Goal: Task Accomplishment & Management: Manage account settings

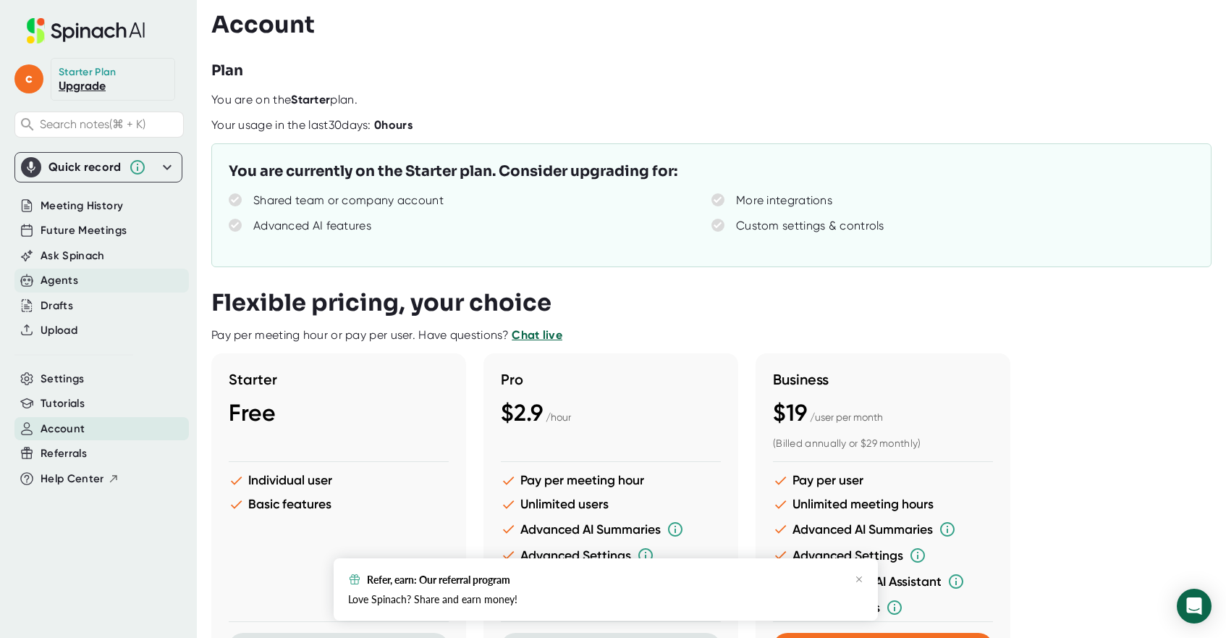
click at [92, 285] on div "Agents" at bounding box center [101, 281] width 174 height 24
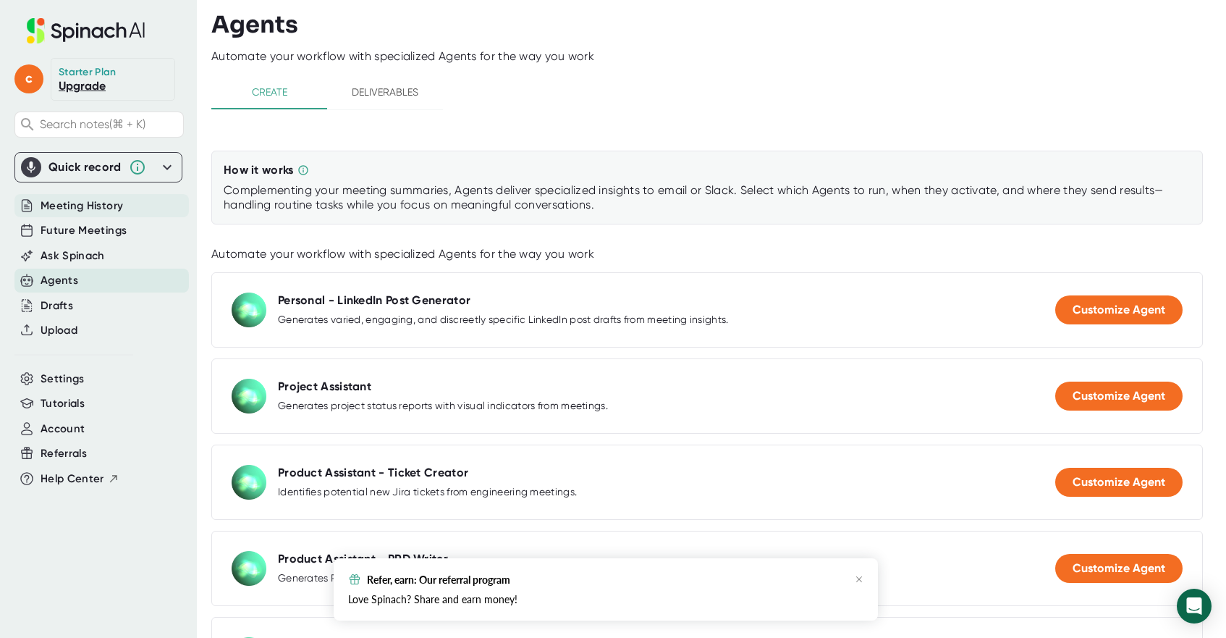
click at [81, 207] on span "Meeting History" at bounding box center [82, 206] width 83 height 17
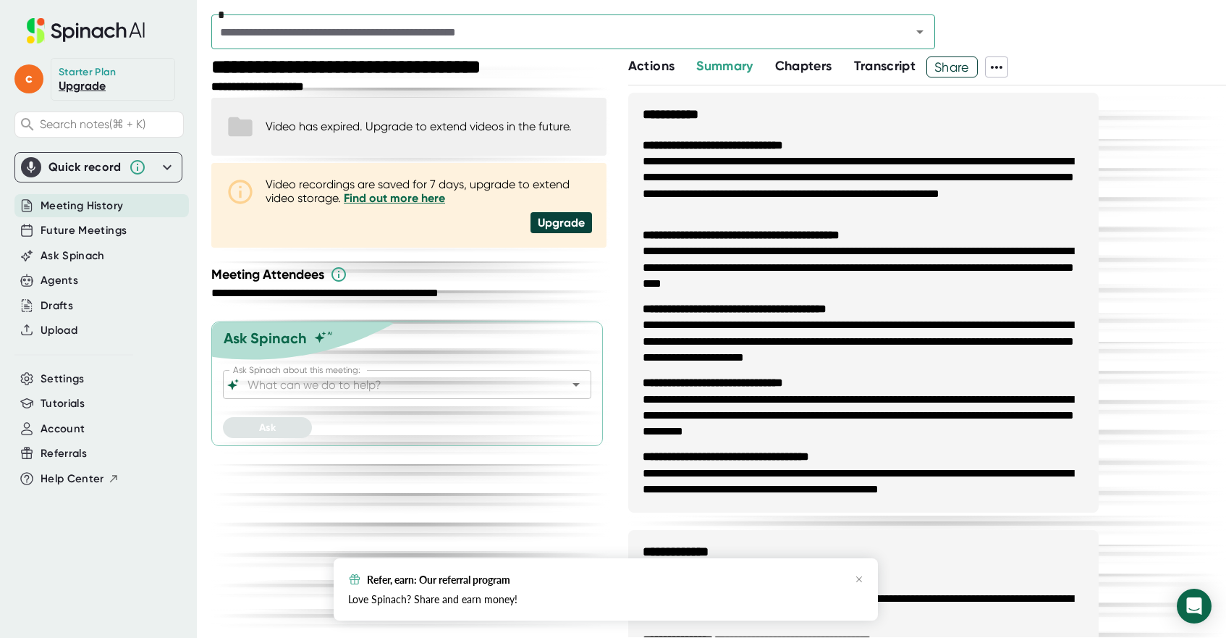
click at [97, 164] on div "Quick record" at bounding box center [85, 167] width 73 height 14
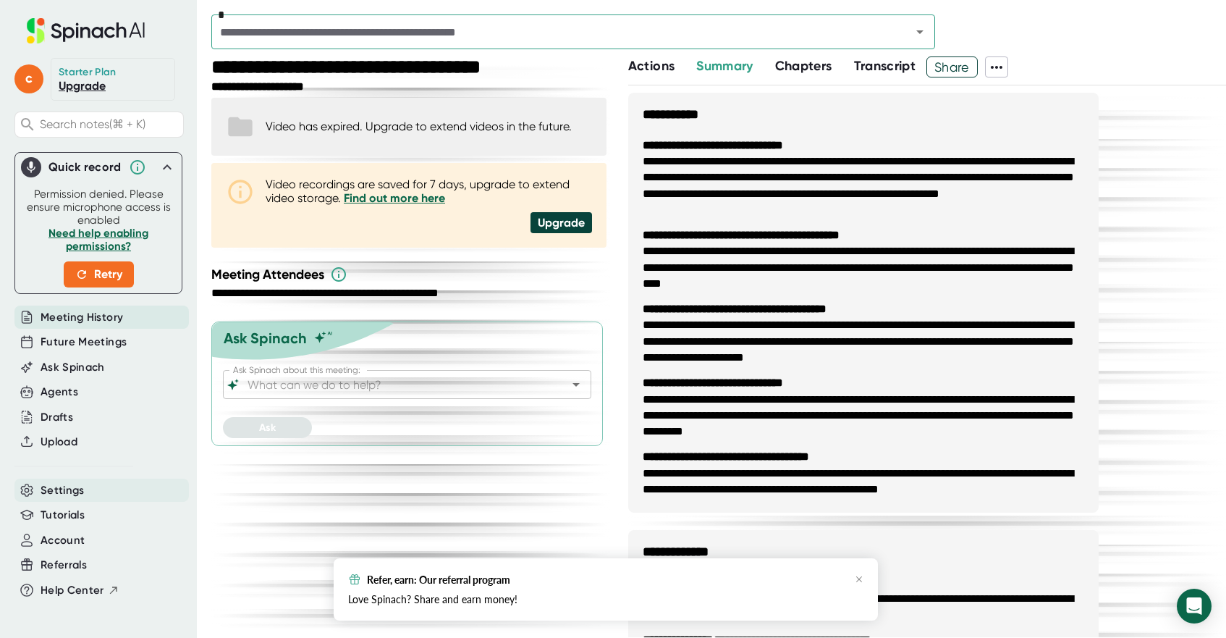
click at [64, 490] on span "Settings" at bounding box center [63, 490] width 44 height 17
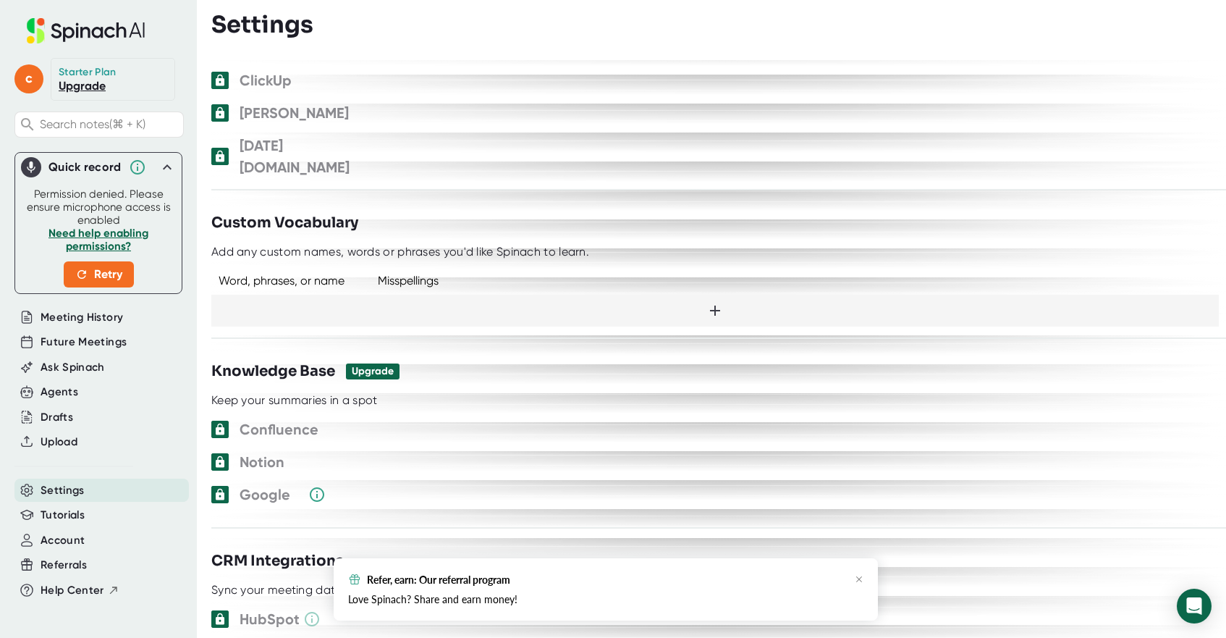
scroll to position [1040, 0]
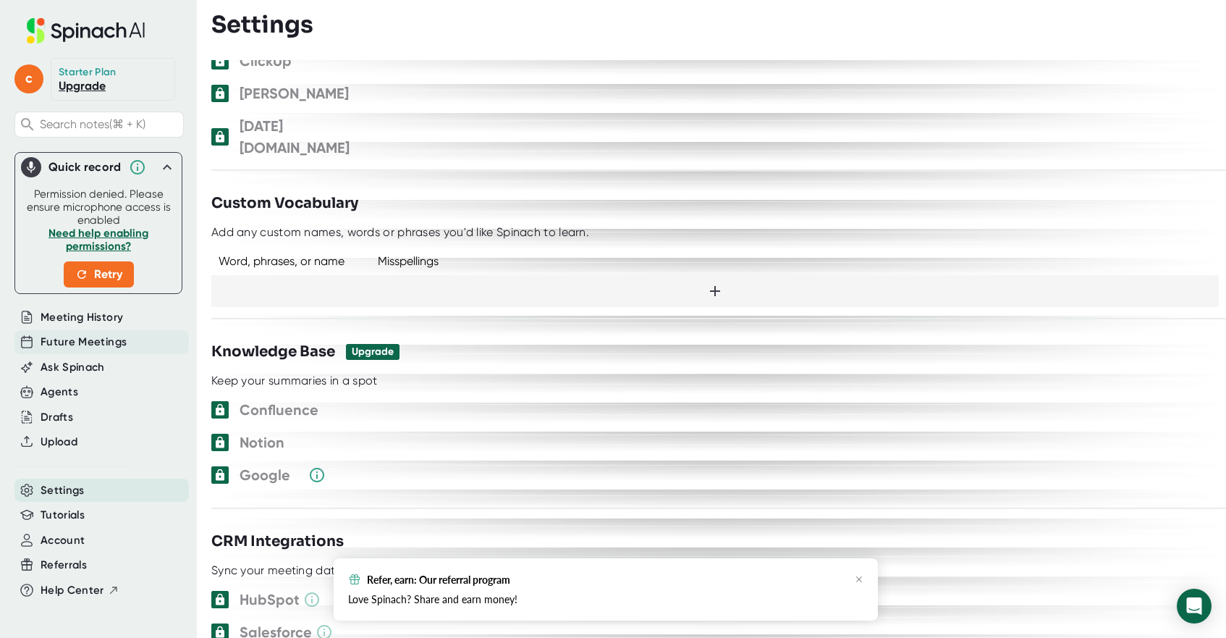
click at [90, 335] on span "Future Meetings" at bounding box center [84, 342] width 86 height 17
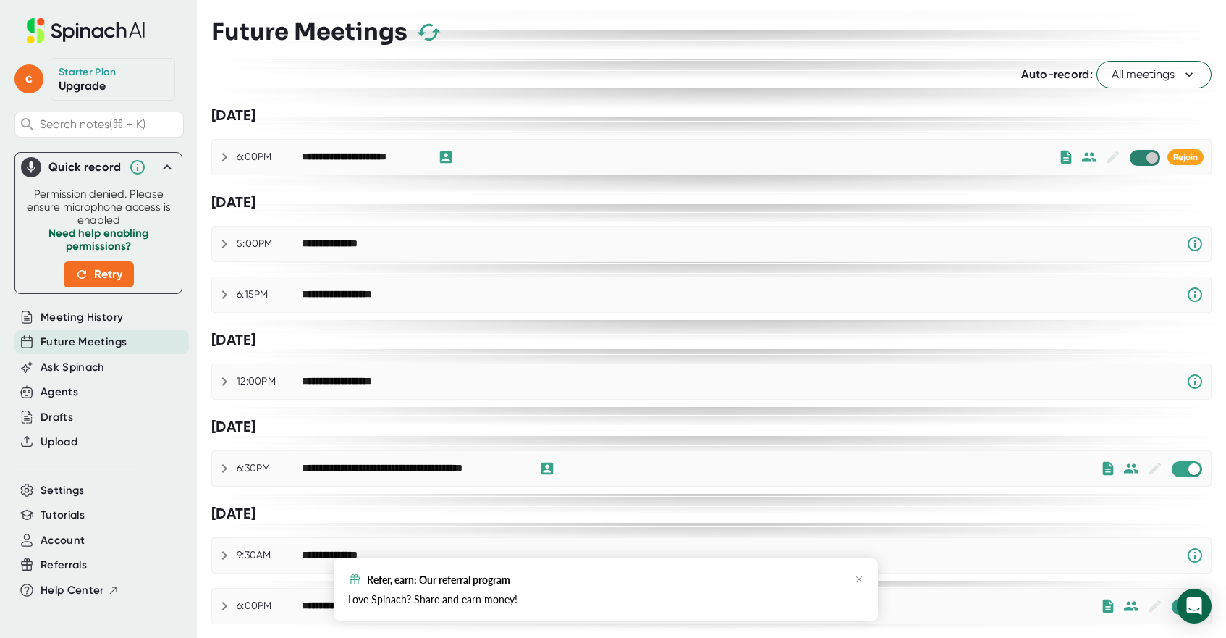
click at [1143, 155] on input "checkbox" at bounding box center [1152, 157] width 41 height 13
checkbox input "true"
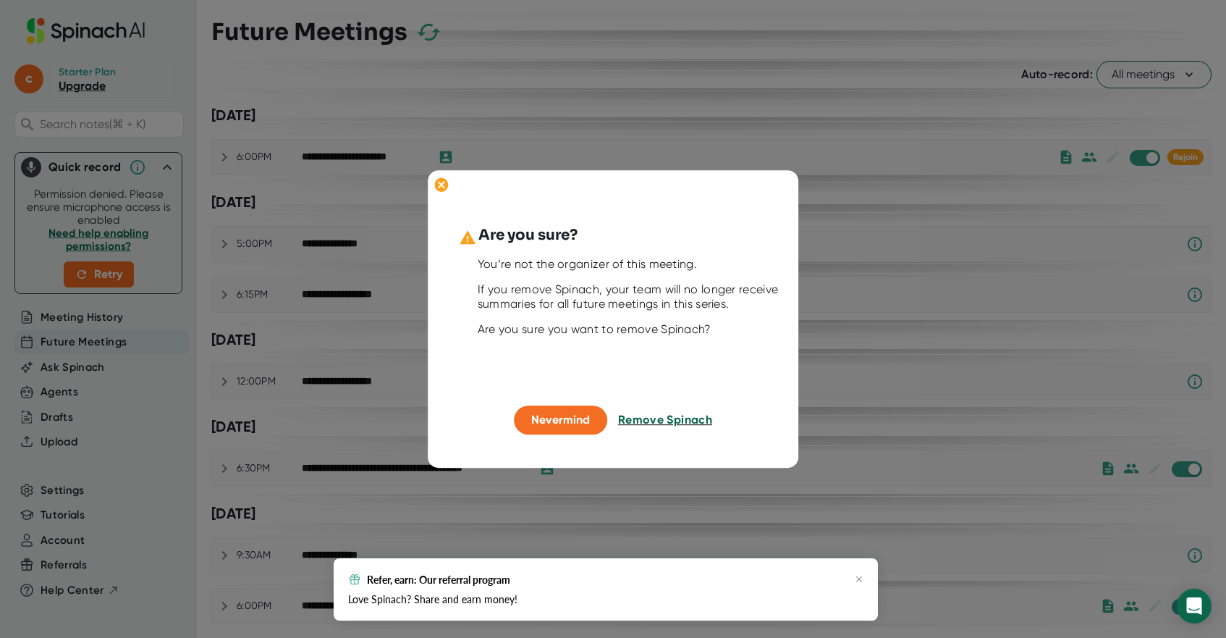
click at [663, 426] on span "Remove Spinach" at bounding box center [665, 420] width 94 height 14
